Goal: Check status: Check status

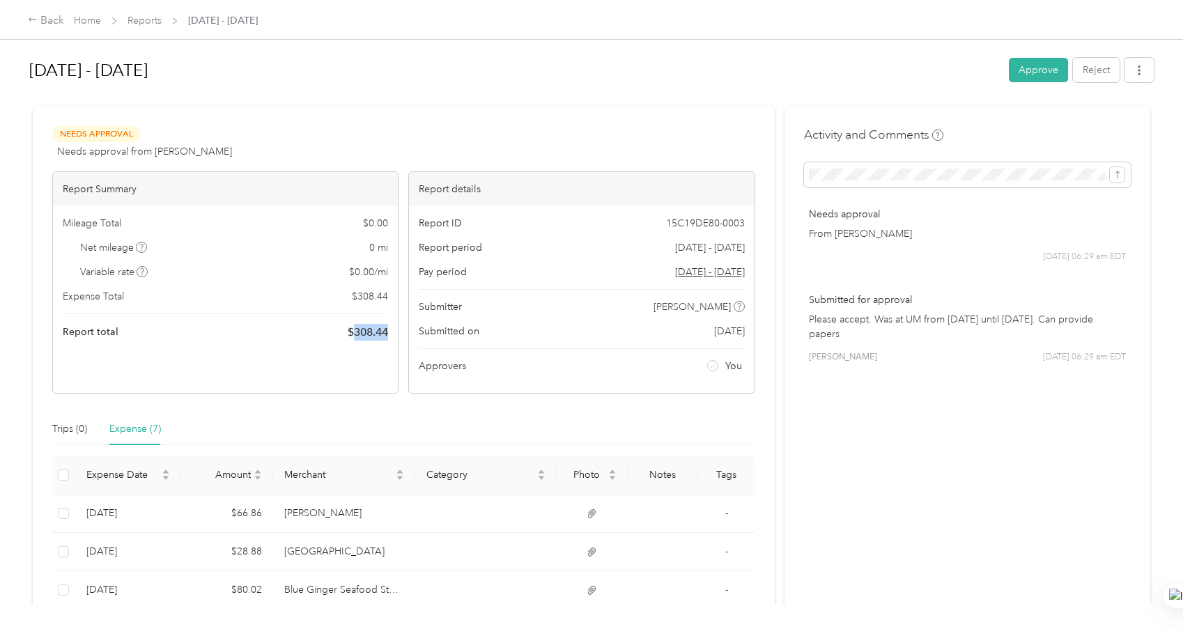
drag, startPoint x: 389, startPoint y: 331, endPoint x: 350, endPoint y: 331, distance: 39.0
click at [350, 331] on div "Mileage Total $ 0.00 Net mileage 0 mi Variable rate $ 0.00 / mi Expense Total $…" at bounding box center [225, 278] width 345 height 144
copy span "308.44"
click at [1020, 63] on button "Approve" at bounding box center [1038, 70] width 59 height 24
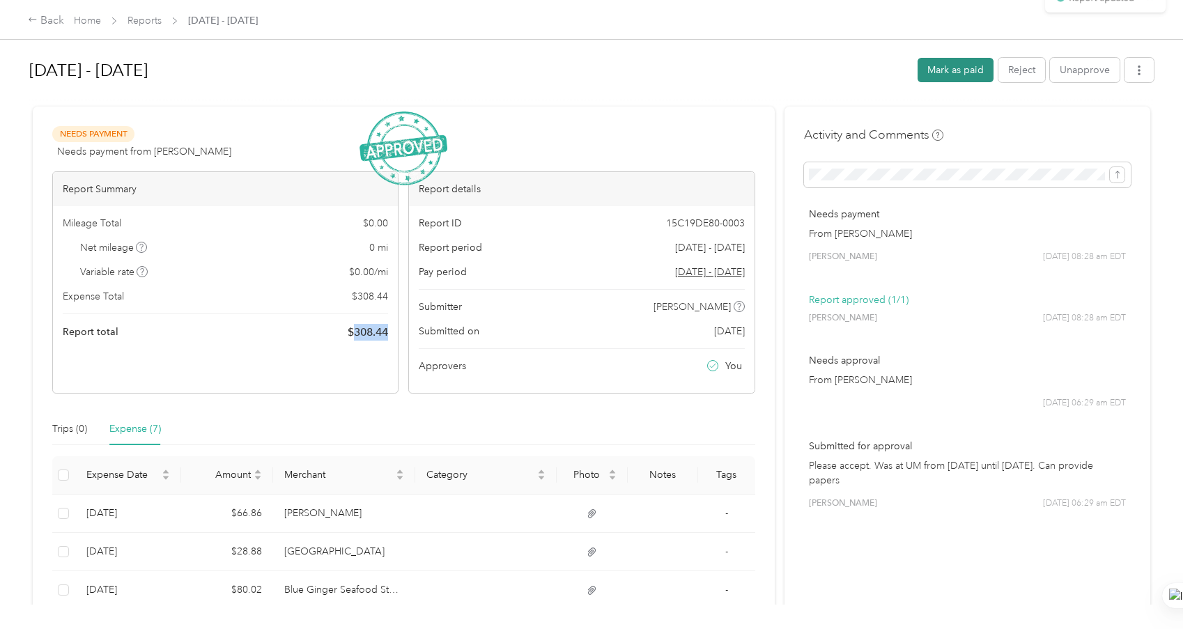
click at [951, 67] on button "Mark as paid" at bounding box center [956, 70] width 76 height 24
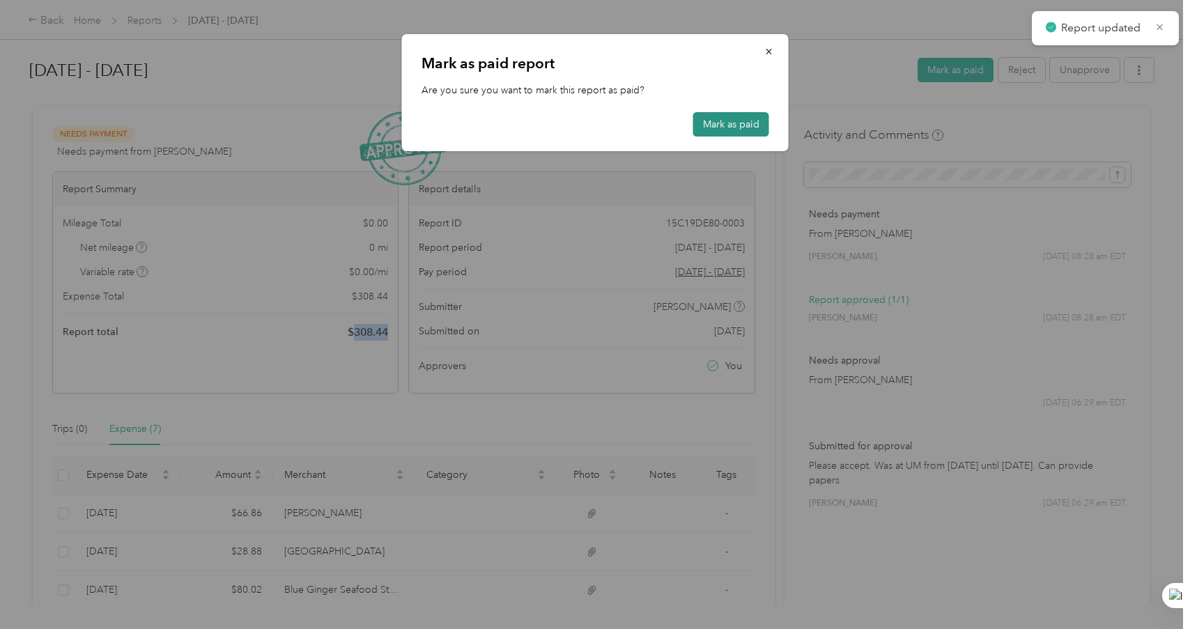
click at [734, 127] on button "Mark as paid" at bounding box center [731, 124] width 76 height 24
